Goal: Task Accomplishment & Management: Use online tool/utility

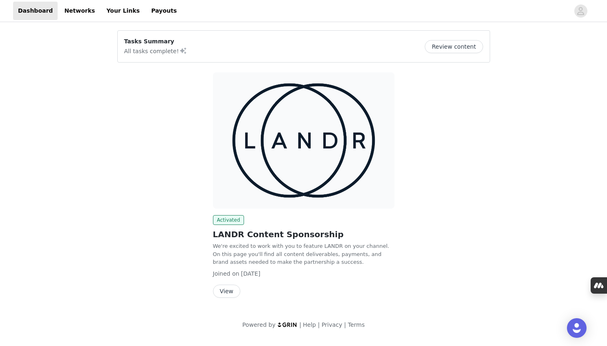
click at [234, 287] on button "View" at bounding box center [226, 290] width 27 height 13
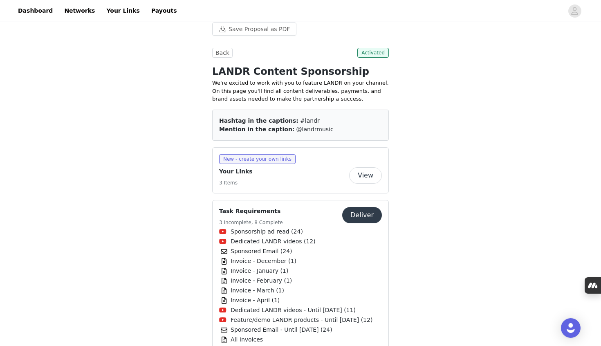
scroll to position [183, 0]
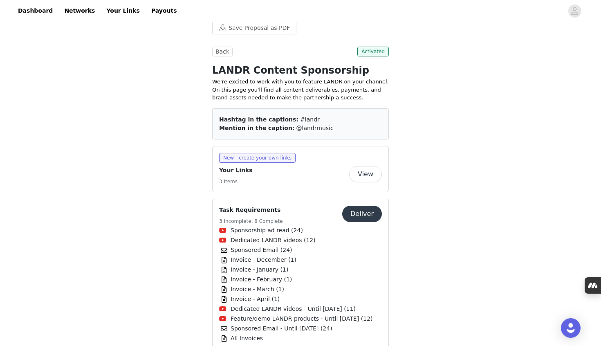
click at [367, 206] on button "Deliver" at bounding box center [362, 214] width 40 height 16
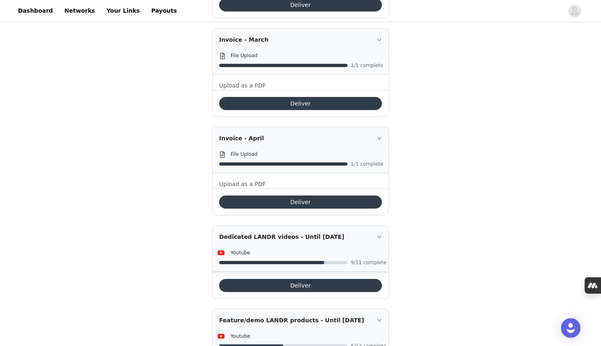
scroll to position [899, 0]
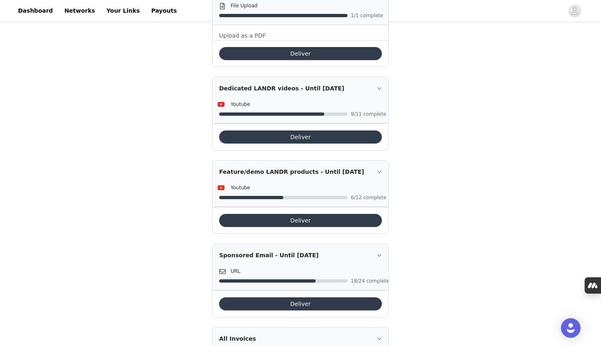
click at [310, 297] on button "Deliver" at bounding box center [300, 303] width 163 height 13
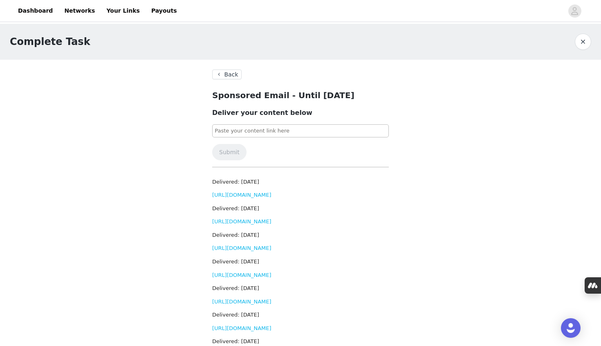
click at [240, 126] on input at bounding box center [300, 130] width 177 height 13
paste input "[URL][DOMAIN_NAME]"
type input "[URL][DOMAIN_NAME]"
click at [227, 151] on button "Submit" at bounding box center [229, 152] width 34 height 16
click at [232, 75] on button "Back" at bounding box center [226, 74] width 29 height 10
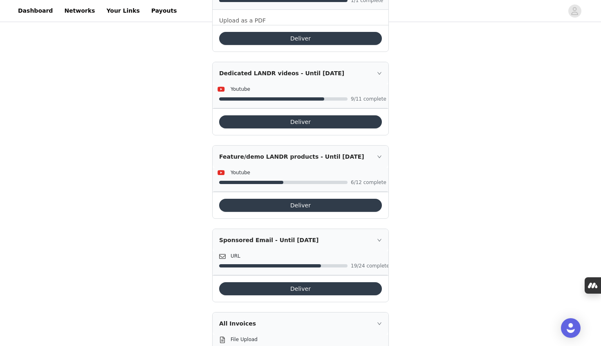
scroll to position [957, 0]
